Goal: Task Accomplishment & Management: Manage account settings

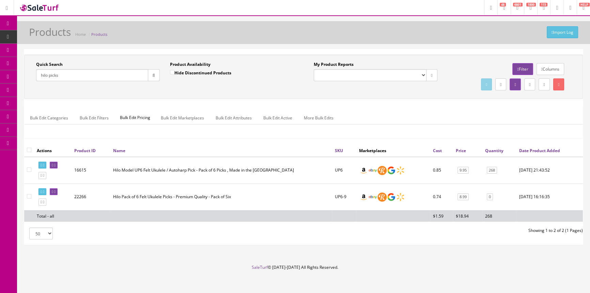
drag, startPoint x: 85, startPoint y: 76, endPoint x: 25, endPoint y: 83, distance: 61.0
click at [24, 83] on div "Quick Search hilo picks Date From Product Availability Hide Discontinued Produc…" at bounding box center [303, 77] width 559 height 44
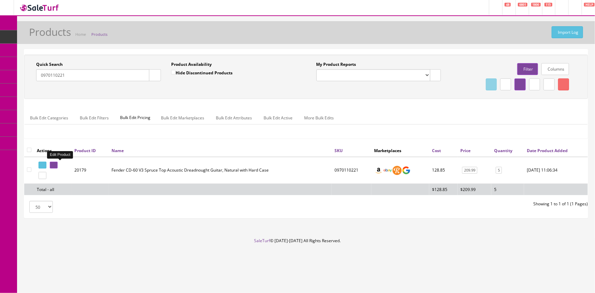
type input "0970110221"
click at [55, 164] on link at bounding box center [54, 165] width 8 height 7
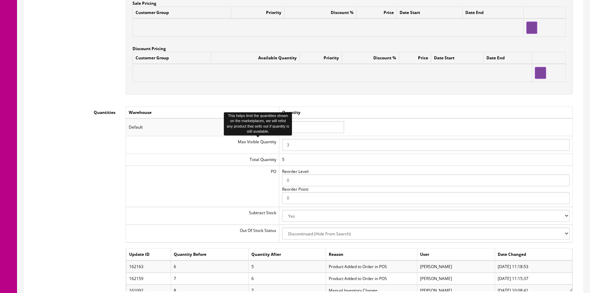
scroll to position [651, 0]
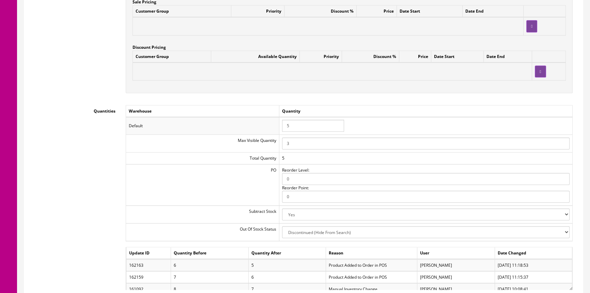
click at [311, 129] on input "5" at bounding box center [313, 126] width 62 height 12
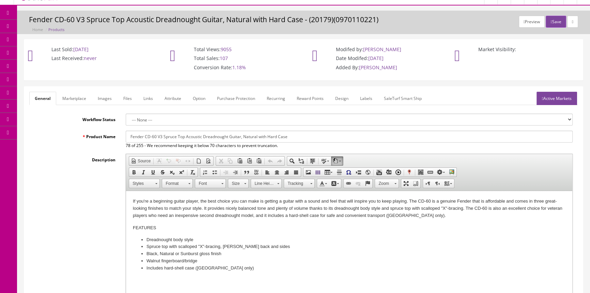
scroll to position [0, 0]
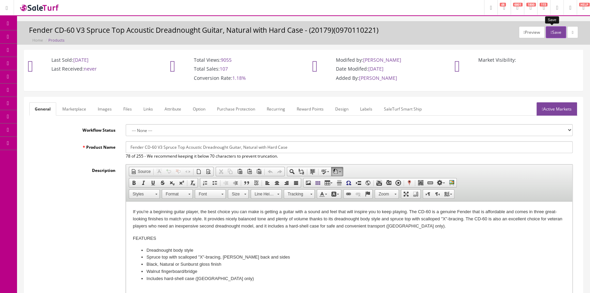
type input "4"
drag, startPoint x: 557, startPoint y: 32, endPoint x: 555, endPoint y: 25, distance: 7.0
click at [557, 32] on button "Save" at bounding box center [556, 32] width 20 height 12
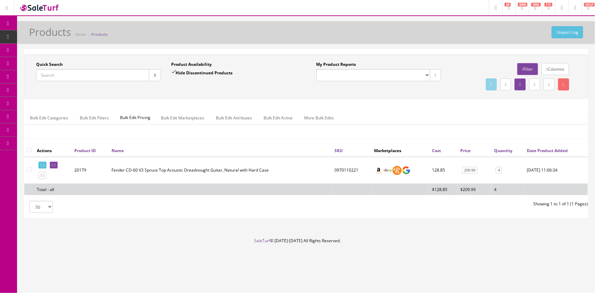
click at [105, 74] on input "Quick Search" at bounding box center [92, 75] width 113 height 12
type input "0991512498"
click at [53, 165] on icon at bounding box center [52, 165] width 1 height 4
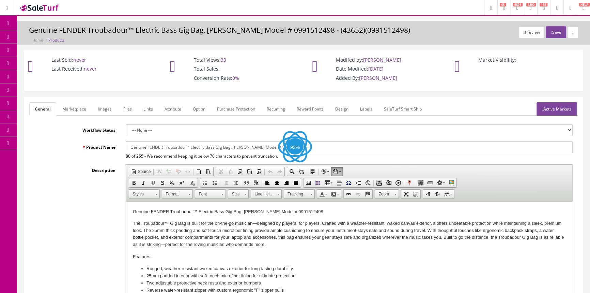
click at [367, 107] on link "Labels" at bounding box center [366, 108] width 23 height 13
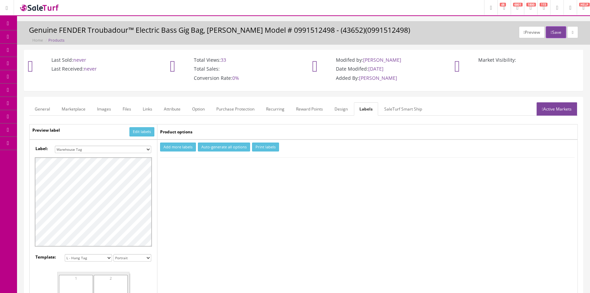
click at [147, 150] on select "Small Label 2 x 1 Label Shoe label 100 barcodes Dymo Label 2 X 1 Sticker Labels…" at bounding box center [103, 150] width 96 height 8
select select "16"
click at [55, 146] on select "Small Label 2 x 1 Label Shoe label 100 barcodes Dymo Label 2 X 1 Sticker Labels…" at bounding box center [103, 150] width 96 height 8
click at [182, 148] on button "Add more labels" at bounding box center [178, 147] width 36 height 9
type input "1"
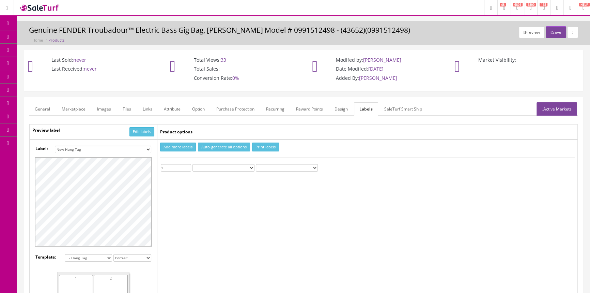
click at [188, 165] on input "1" at bounding box center [176, 168] width 30 height 8
click at [256, 145] on button "Print labels" at bounding box center [265, 147] width 27 height 9
click at [54, 35] on span "Products" at bounding box center [49, 37] width 17 height 6
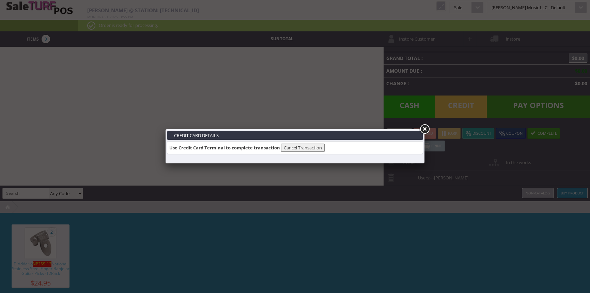
click at [424, 130] on link at bounding box center [425, 129] width 12 height 12
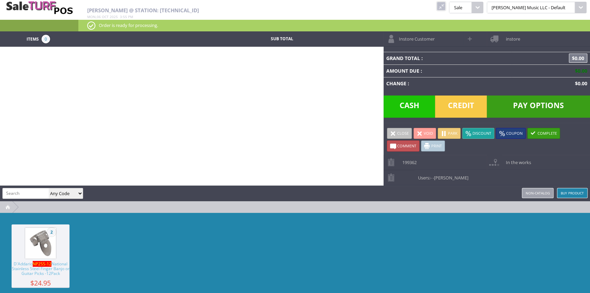
click at [446, 7] on link at bounding box center [441, 6] width 9 height 9
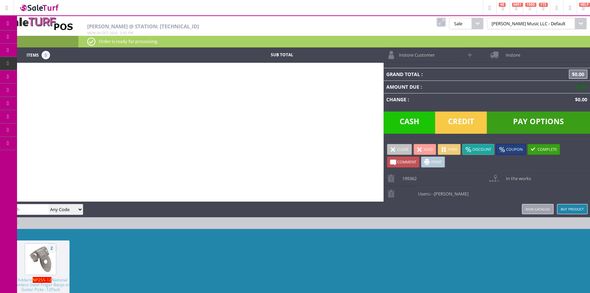
click at [59, 35] on span "Products" at bounding box center [50, 37] width 18 height 6
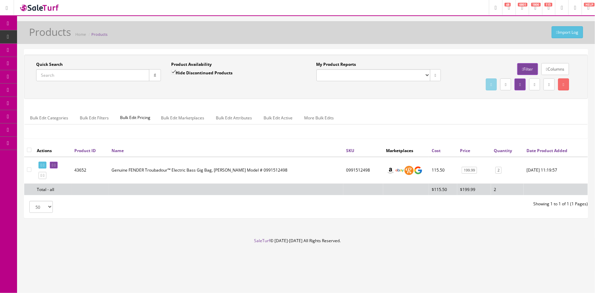
click at [77, 72] on input "Quick Search" at bounding box center [92, 75] width 113 height 12
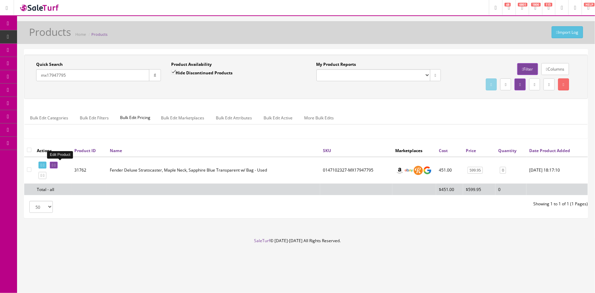
type input "mx17947795"
click at [55, 163] on link at bounding box center [54, 165] width 8 height 7
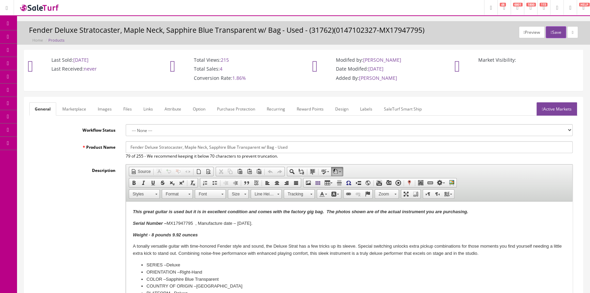
click at [101, 107] on link "Images" at bounding box center [104, 108] width 25 height 13
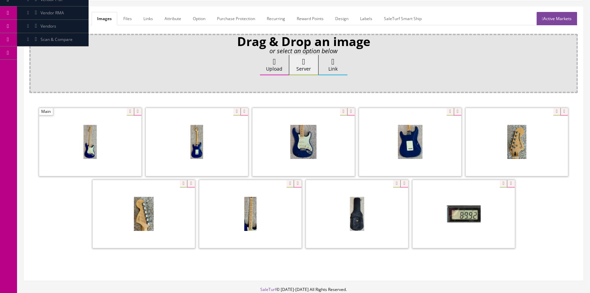
scroll to position [131, 0]
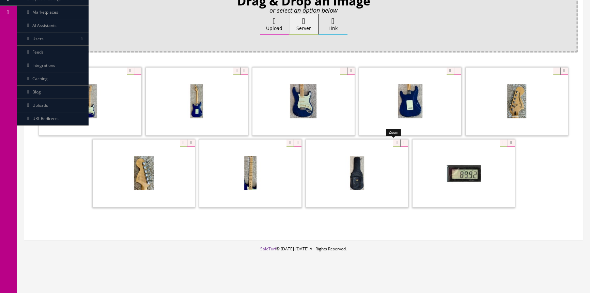
click at [393, 144] on div at bounding box center [357, 173] width 102 height 68
